Goal: Task Accomplishment & Management: Complete application form

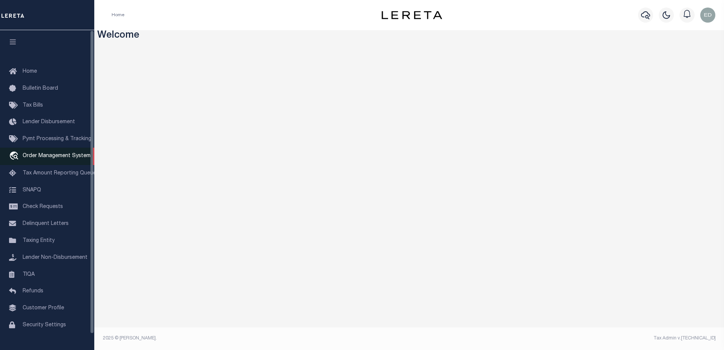
click at [38, 159] on span "Order Management System" at bounding box center [57, 155] width 68 height 5
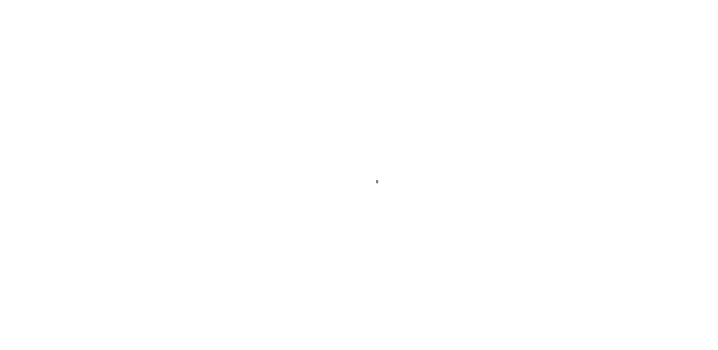
scroll to position [17, 0]
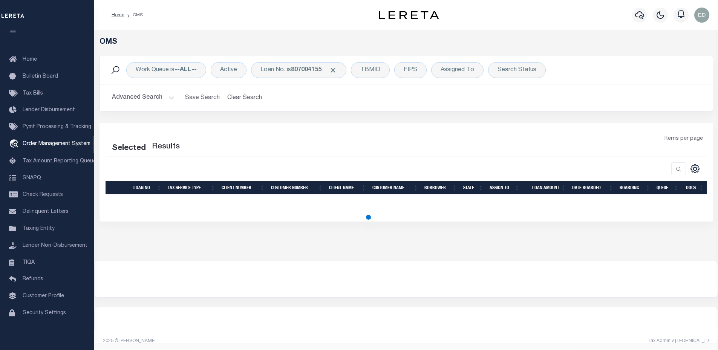
select select "200"
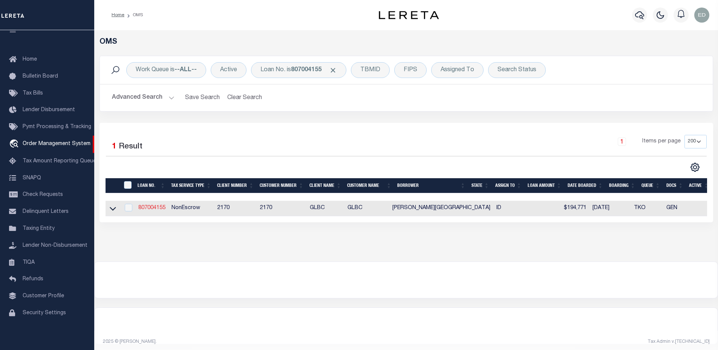
click at [148, 207] on link "807004155" at bounding box center [151, 208] width 27 height 5
type input "807004155"
type input "[PERSON_NAME][GEOGRAPHIC_DATA]"
select select "False"
select select
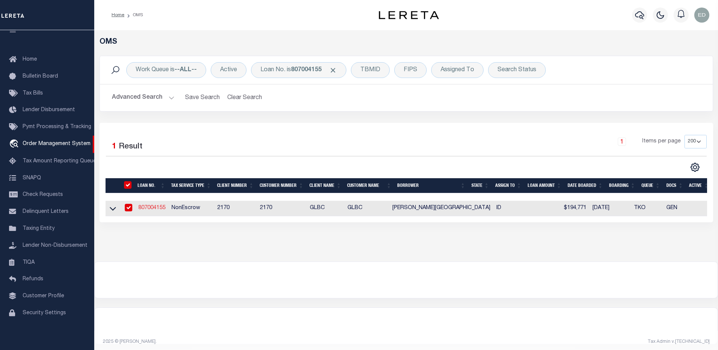
select select
select select "400"
select select "NonEscrow"
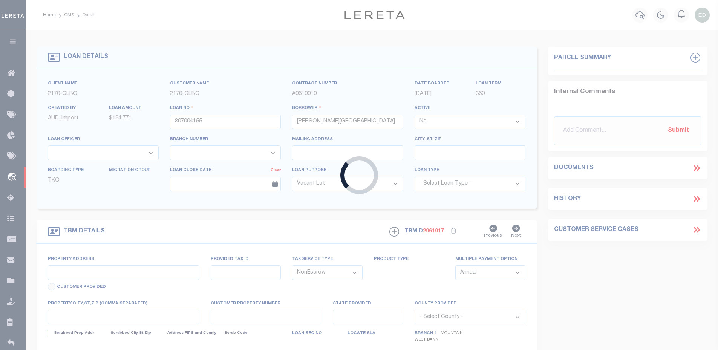
select select "4575"
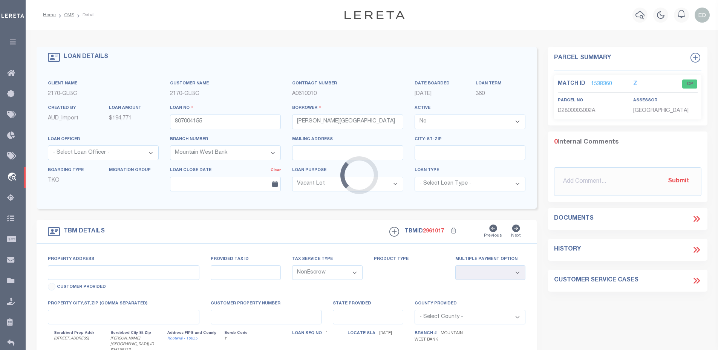
type input "[STREET_ADDRESS]"
select select
type input "[PERSON_NAME][GEOGRAPHIC_DATA] ID 838159212"
type input "ID"
type textarea "Liability limited to information provided"
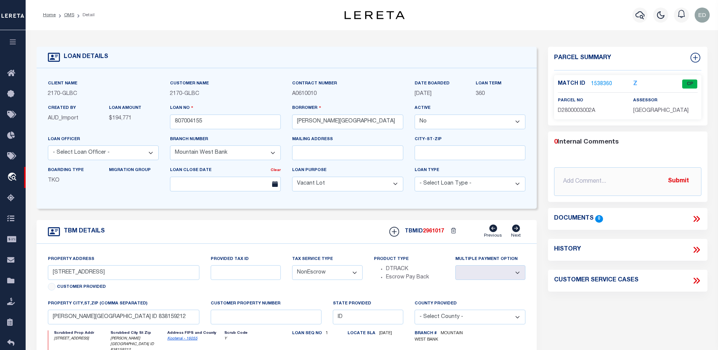
type input "10011062"
type input "18TH LLC 42 N"
select select "True"
select select
type input "3 LANZUT CT"
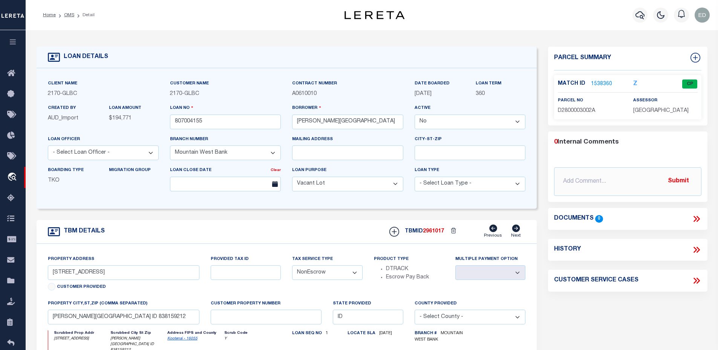
type input "MONSEY [GEOGRAPHIC_DATA] 10952-3639 NULL"
select select "10"
select select "Escrow"
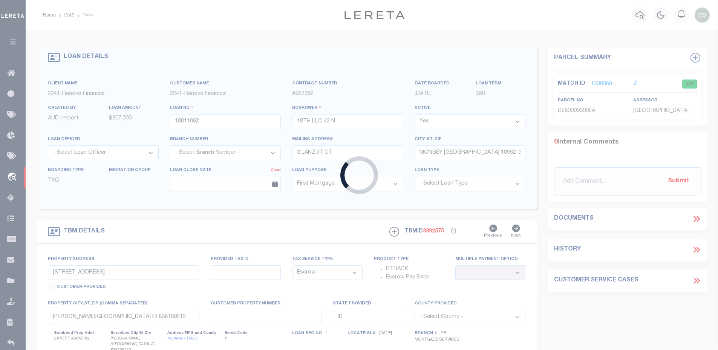
type input "42 18TH"
type input "00055 00030"
select select
type input "[GEOGRAPHIC_DATA]"
type input "a0kUS000006jm9w"
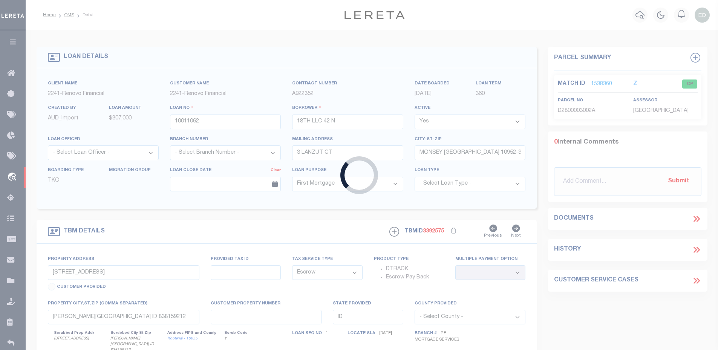
type input "NJ"
select select "25067"
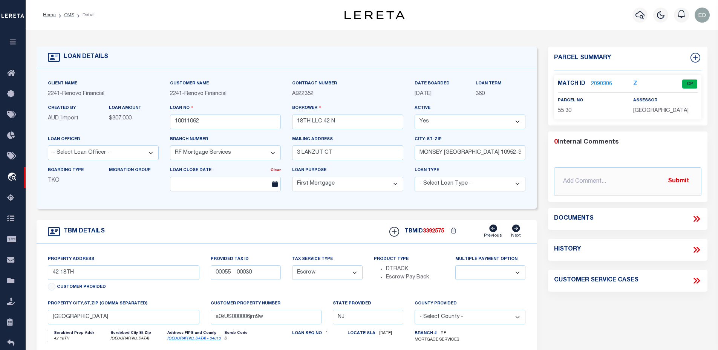
click at [593, 83] on link "2090306" at bounding box center [601, 84] width 21 height 8
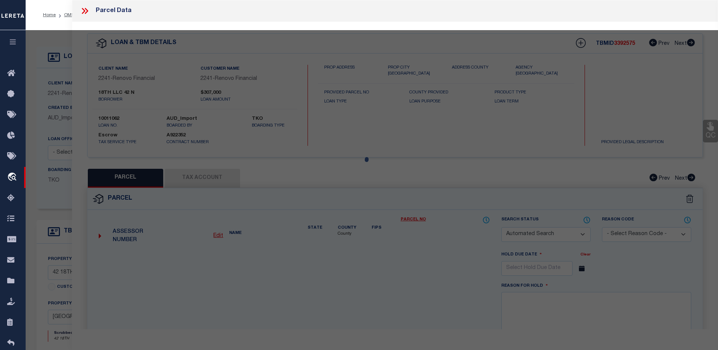
checkbox input "false"
select select "CP"
type input "42 N 18Th Llc"
select select "AGW"
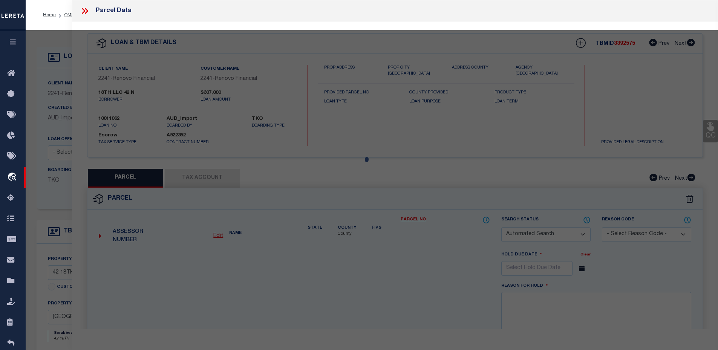
select select "ADD"
type input "[STREET_ADDRESS]"
checkbox input "false"
type input "[GEOGRAPHIC_DATA]"
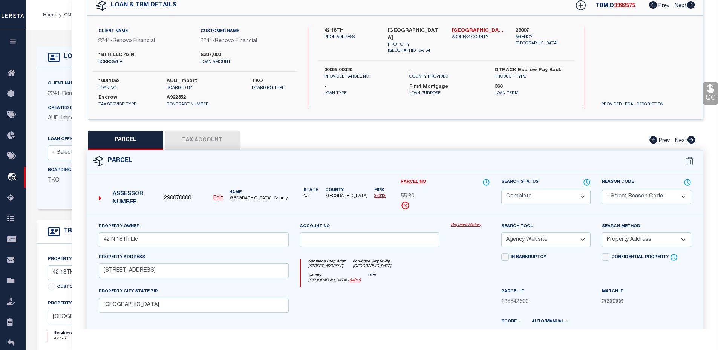
scroll to position [75, 0]
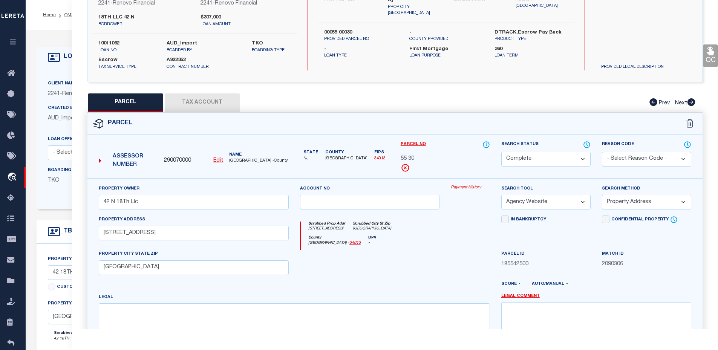
click at [199, 106] on button "Tax Account" at bounding box center [202, 103] width 75 height 19
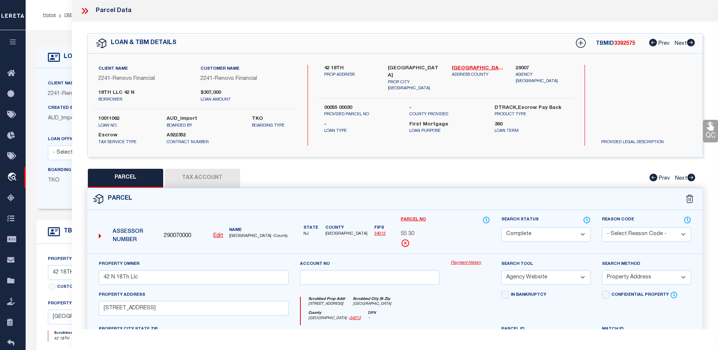
select select "100"
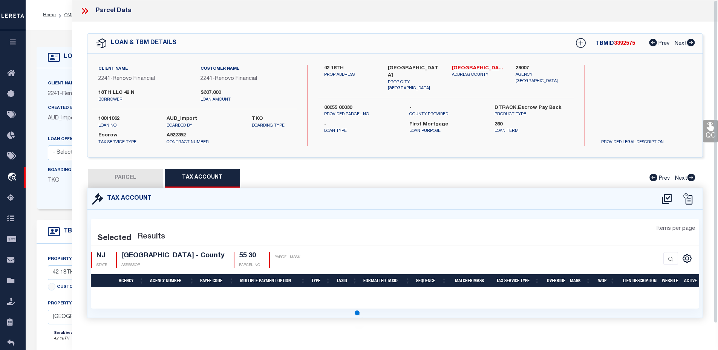
select select "100"
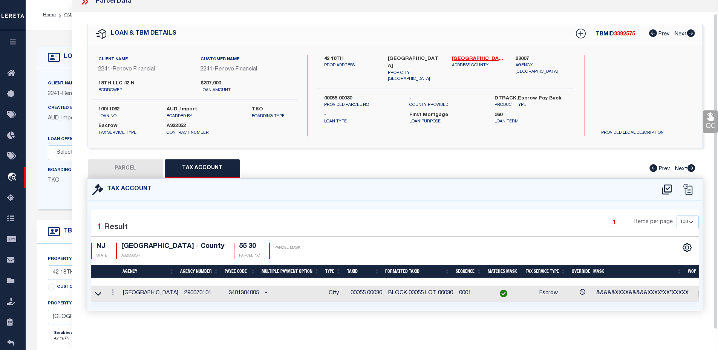
scroll to position [38, 0]
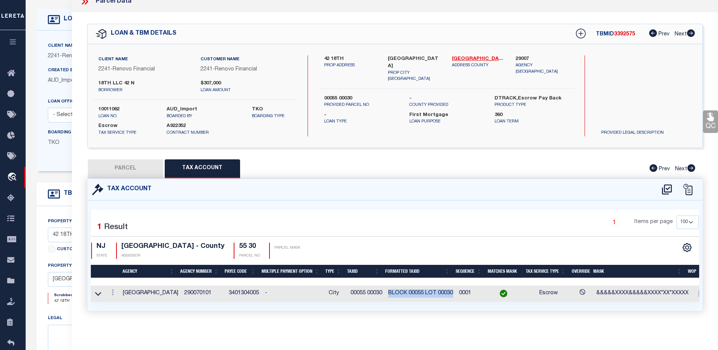
drag, startPoint x: 384, startPoint y: 288, endPoint x: 450, endPoint y: 288, distance: 65.2
click at [450, 288] on td "BLOCK 00055 LOT 00030" at bounding box center [420, 294] width 71 height 16
